Goal: Task Accomplishment & Management: Use online tool/utility

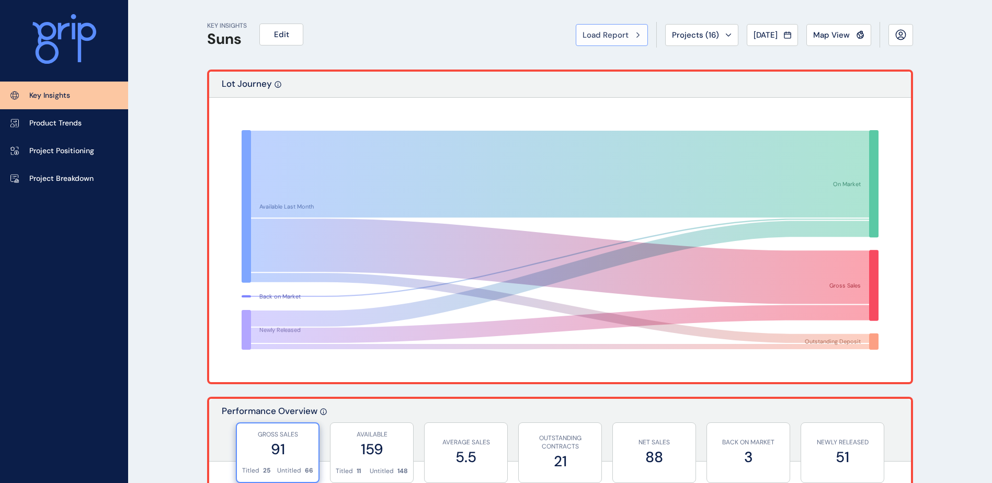
click at [611, 35] on span "Load Report" at bounding box center [606, 35] width 46 height 10
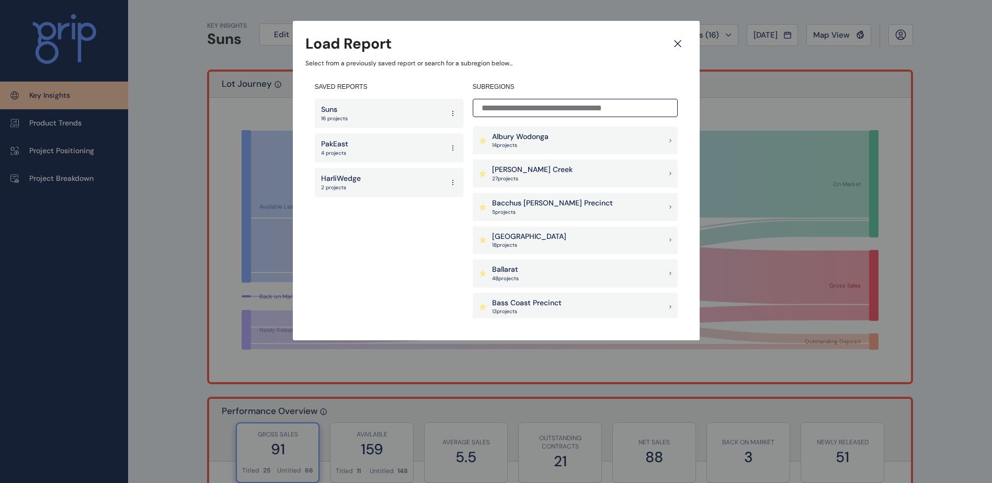
click at [554, 239] on p "[GEOGRAPHIC_DATA]" at bounding box center [529, 237] width 74 height 10
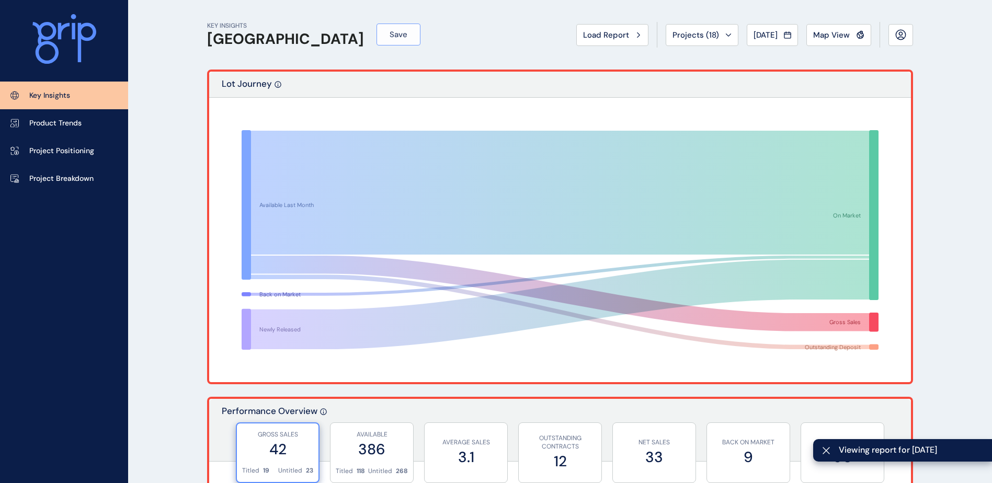
click at [390, 27] on button "Save" at bounding box center [399, 35] width 44 height 22
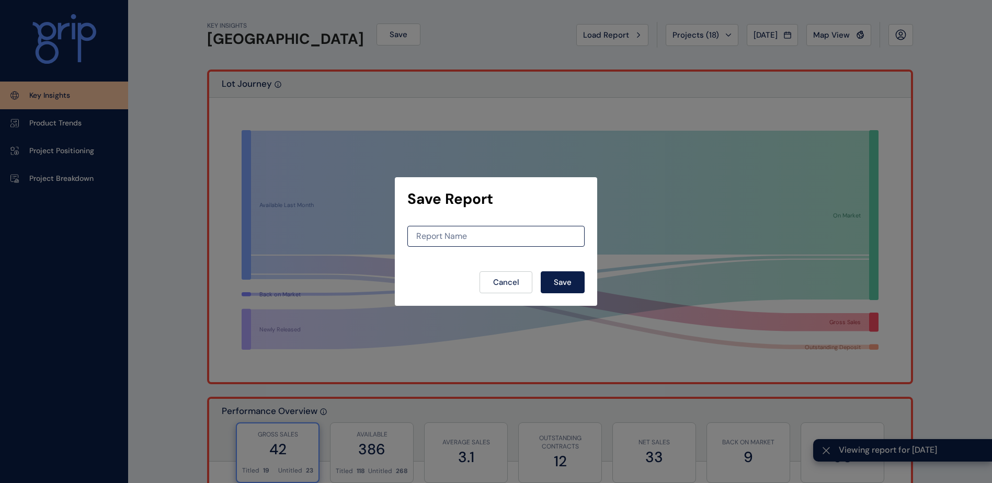
click at [439, 244] on div "Report Name" at bounding box center [496, 236] width 177 height 21
click at [449, 234] on input at bounding box center [496, 236] width 176 height 9
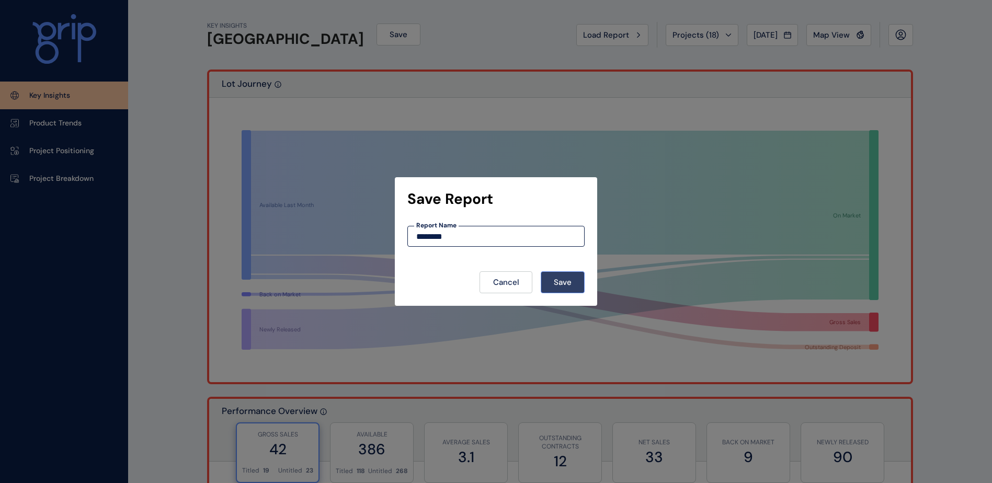
type input "********"
click at [584, 286] on button "Save" at bounding box center [563, 282] width 44 height 22
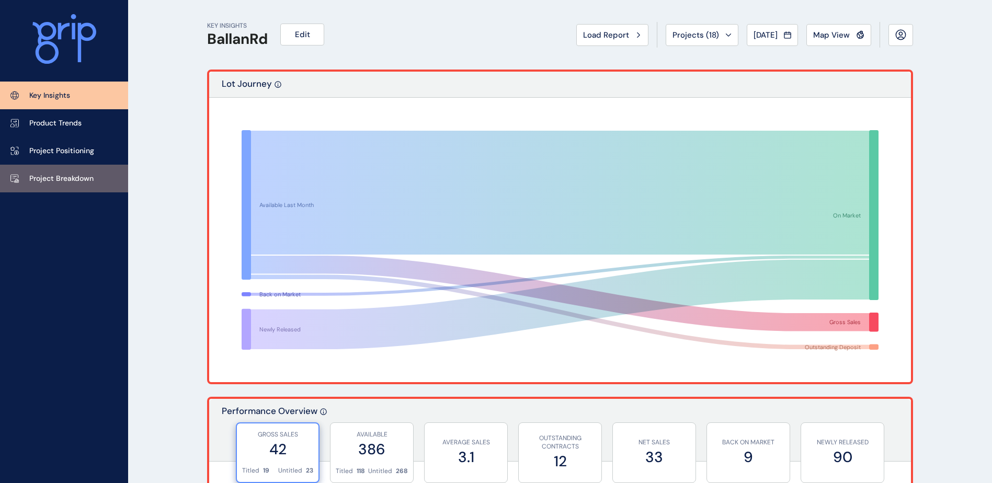
click at [73, 188] on link "Project Breakdown" at bounding box center [64, 179] width 128 height 28
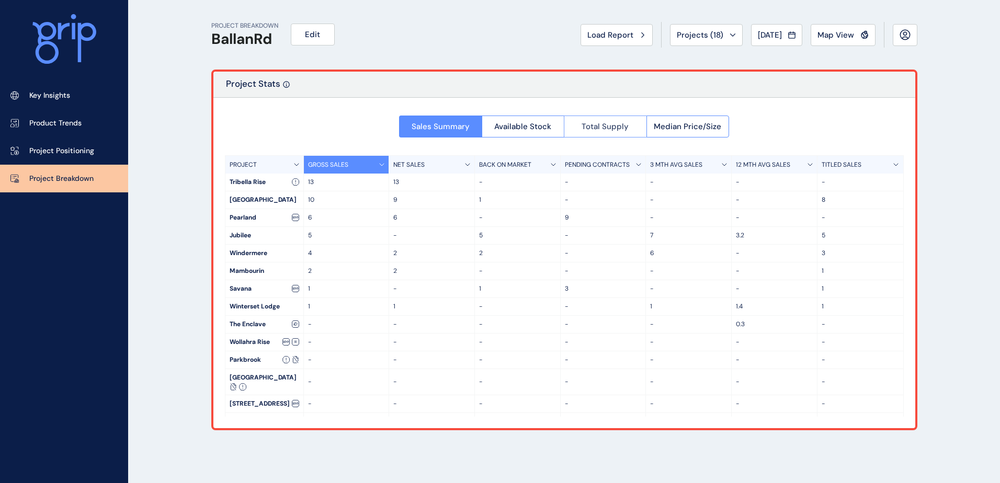
click at [585, 125] on span "Total Supply" at bounding box center [605, 126] width 47 height 10
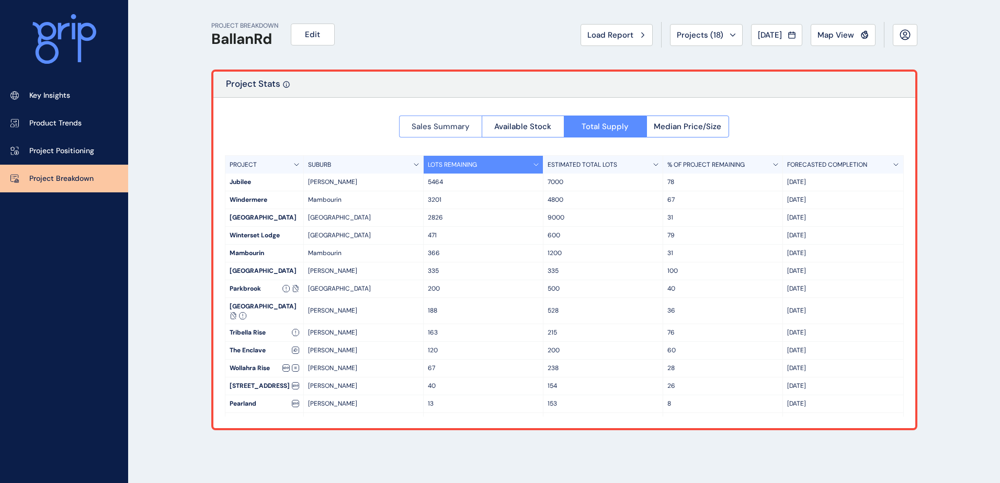
click at [436, 123] on span "Sales Summary" at bounding box center [441, 126] width 58 height 10
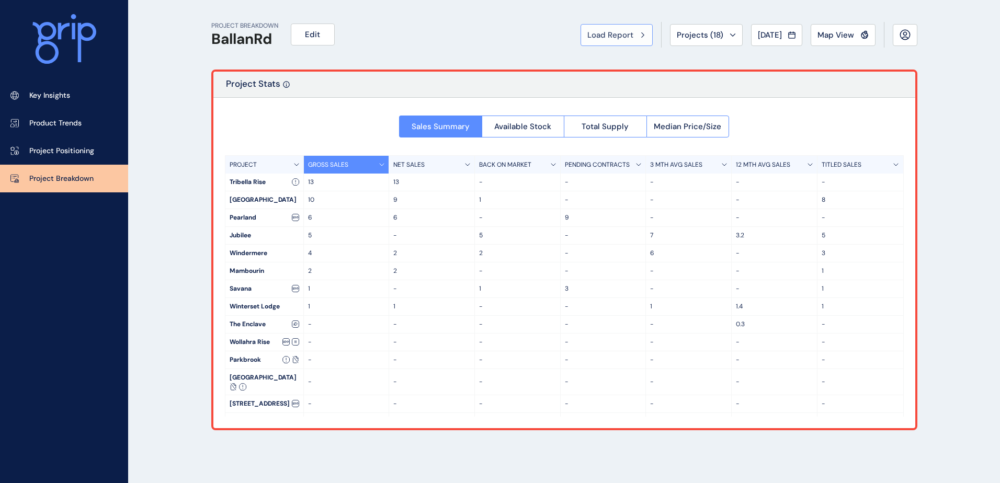
click at [600, 35] on span "Load Report" at bounding box center [610, 35] width 46 height 10
